Goal: Information Seeking & Learning: Learn about a topic

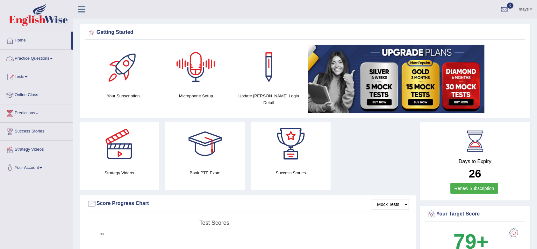
click at [46, 56] on link "Practice Questions" at bounding box center [36, 58] width 73 height 16
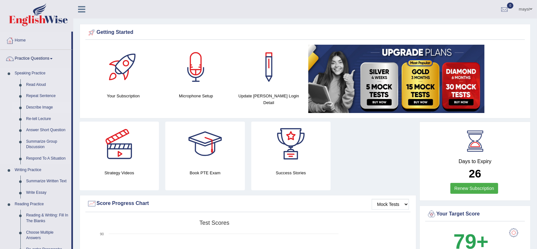
click at [39, 106] on link "Describe Image" at bounding box center [47, 107] width 48 height 11
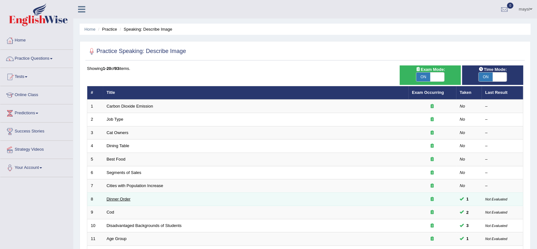
click at [118, 198] on link "Dinner Order" at bounding box center [119, 198] width 24 height 5
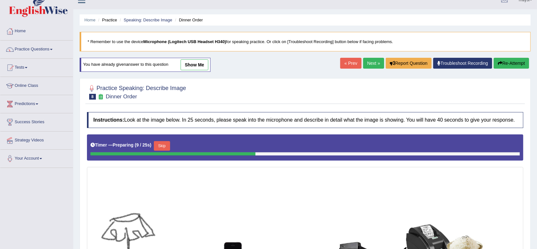
scroll to position [10, 0]
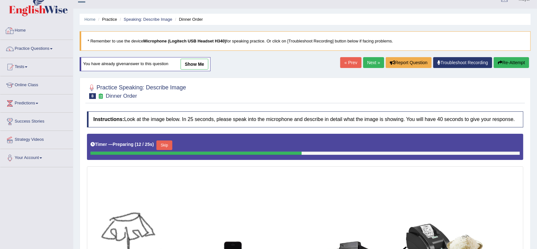
click at [23, 30] on link "Home" at bounding box center [36, 30] width 73 height 16
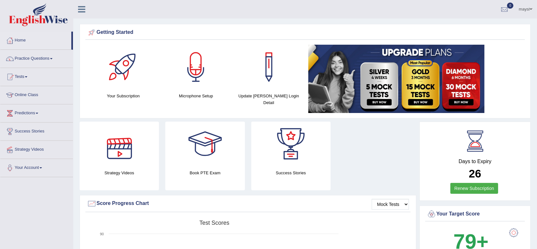
click at [129, 147] on div at bounding box center [119, 143] width 45 height 45
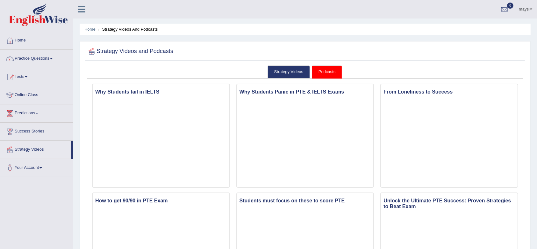
click at [56, 60] on link "Practice Questions" at bounding box center [36, 58] width 73 height 16
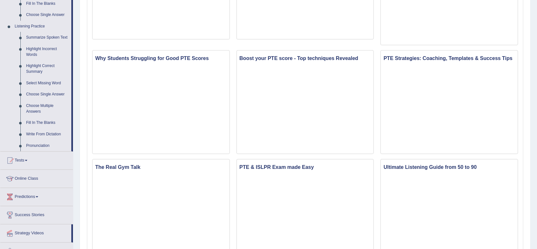
scroll to position [257, 0]
